Goal: Manage account settings

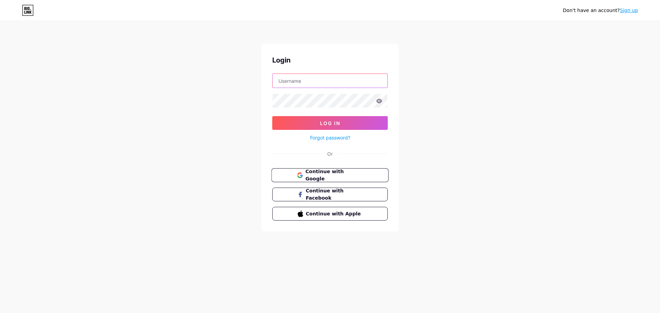
type input "[EMAIL_ADDRESS][DOMAIN_NAME]"
click at [333, 173] on span "Continue with Google" at bounding box center [333, 175] width 57 height 15
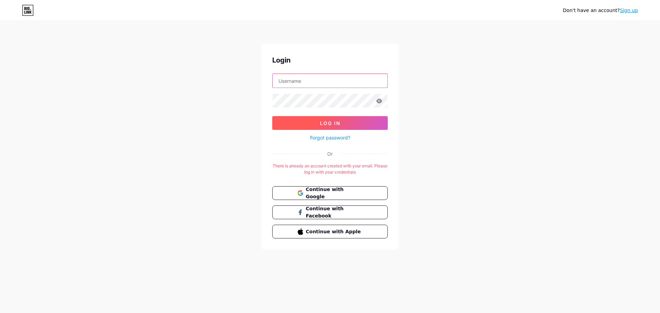
type input "andrijaarsekic@gmail.com"
click at [335, 119] on button "Log In" at bounding box center [329, 123] width 115 height 14
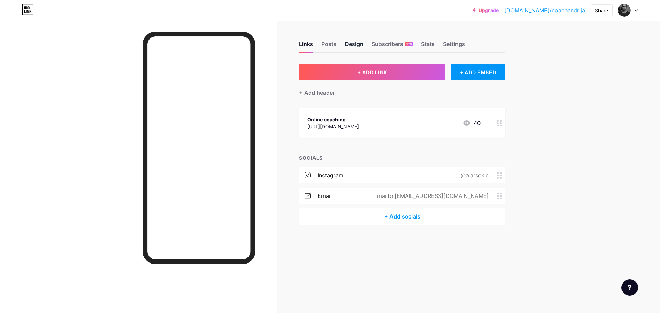
click at [357, 46] on div "Design" at bounding box center [354, 46] width 19 height 12
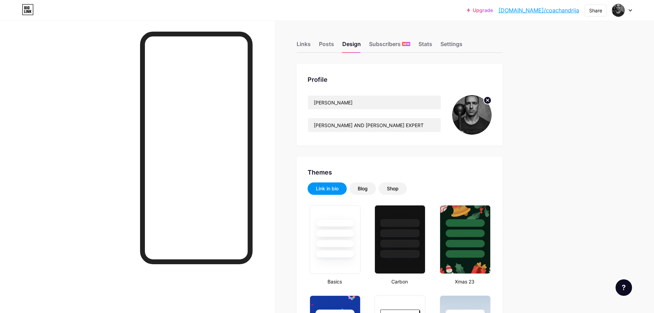
type input "#000000"
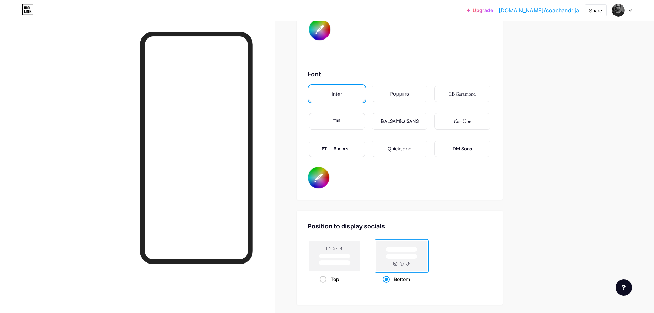
scroll to position [927, 0]
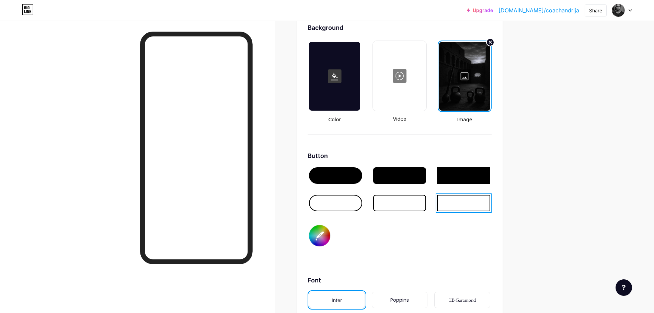
click at [476, 92] on div at bounding box center [464, 76] width 51 height 69
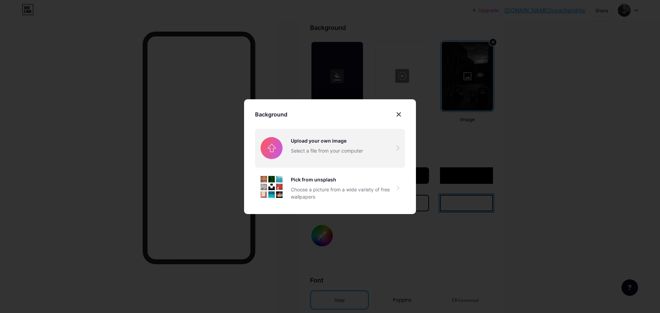
click at [357, 143] on input "file" at bounding box center [330, 148] width 150 height 38
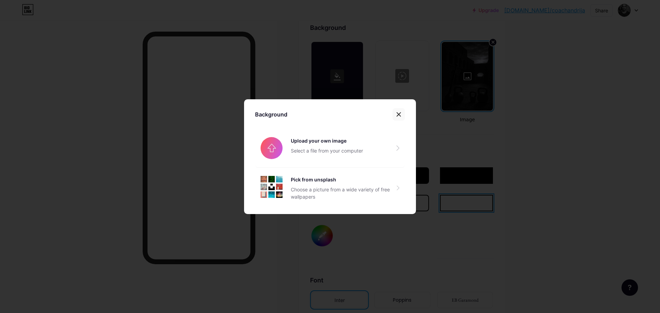
click at [397, 113] on icon at bounding box center [399, 114] width 4 height 4
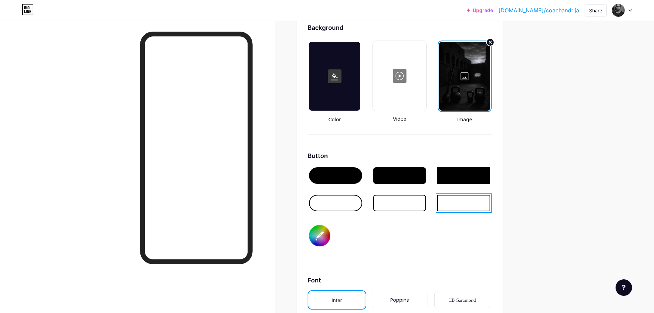
click at [470, 77] on div at bounding box center [464, 76] width 51 height 69
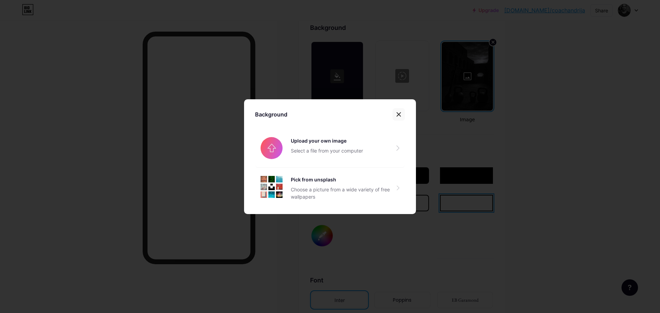
click at [397, 116] on icon at bounding box center [398, 114] width 5 height 5
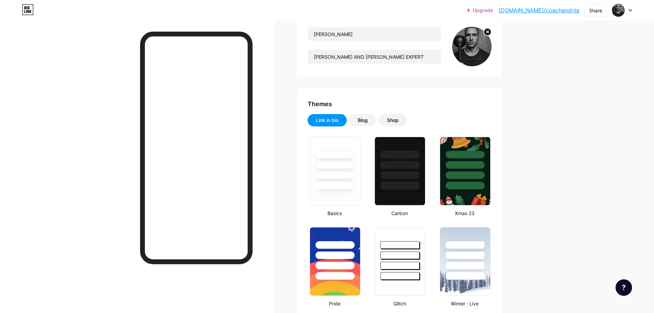
scroll to position [0, 0]
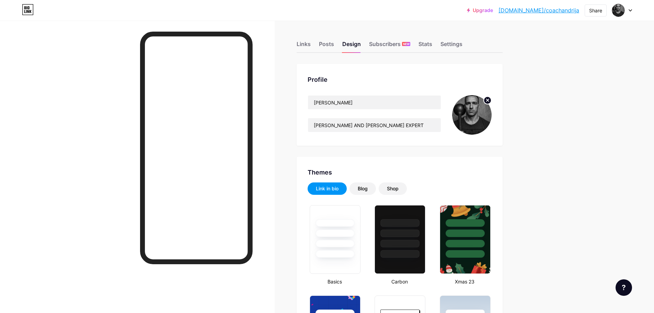
drag, startPoint x: 471, startPoint y: 115, endPoint x: 480, endPoint y: 110, distance: 10.1
click at [472, 115] on img at bounding box center [472, 115] width 40 height 40
click at [469, 118] on img at bounding box center [472, 115] width 40 height 40
click at [470, 118] on img at bounding box center [472, 115] width 40 height 40
click at [479, 115] on img at bounding box center [472, 115] width 40 height 40
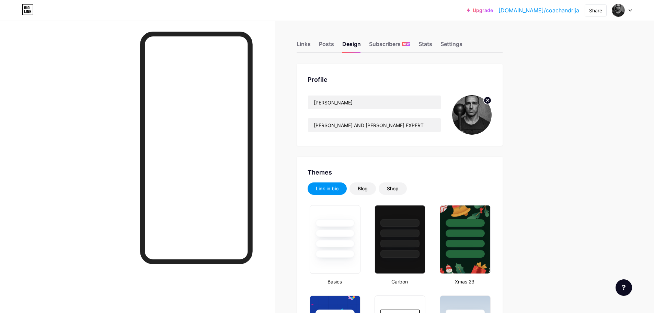
click at [479, 115] on img at bounding box center [472, 115] width 40 height 40
drag, startPoint x: 476, startPoint y: 114, endPoint x: 468, endPoint y: 114, distance: 8.2
click at [468, 114] on img at bounding box center [472, 115] width 40 height 40
drag, startPoint x: 467, startPoint y: 114, endPoint x: 483, endPoint y: 104, distance: 18.5
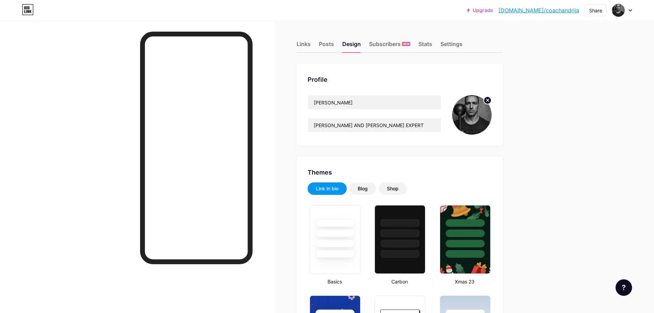
click at [467, 114] on img at bounding box center [472, 115] width 40 height 40
click at [491, 99] on circle at bounding box center [488, 101] width 8 height 8
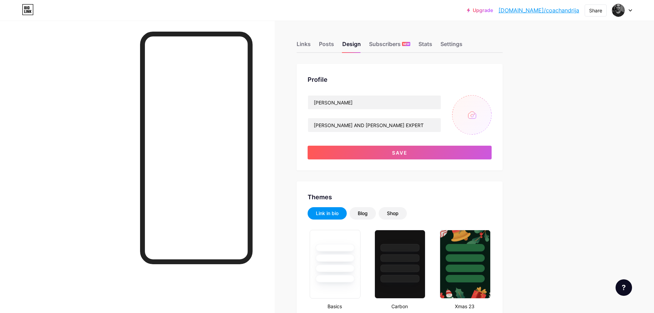
click at [474, 113] on input "file" at bounding box center [472, 115] width 40 height 40
